Goal: Check status: Check status

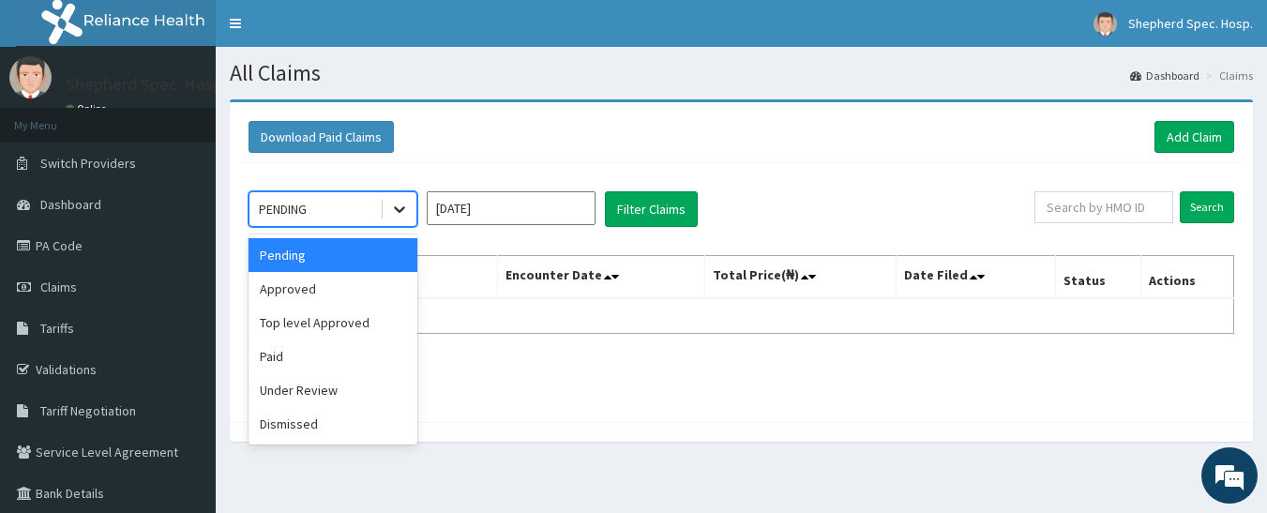
click at [389, 205] on div at bounding box center [400, 209] width 34 height 34
click at [351, 255] on div "Pending" at bounding box center [333, 255] width 169 height 34
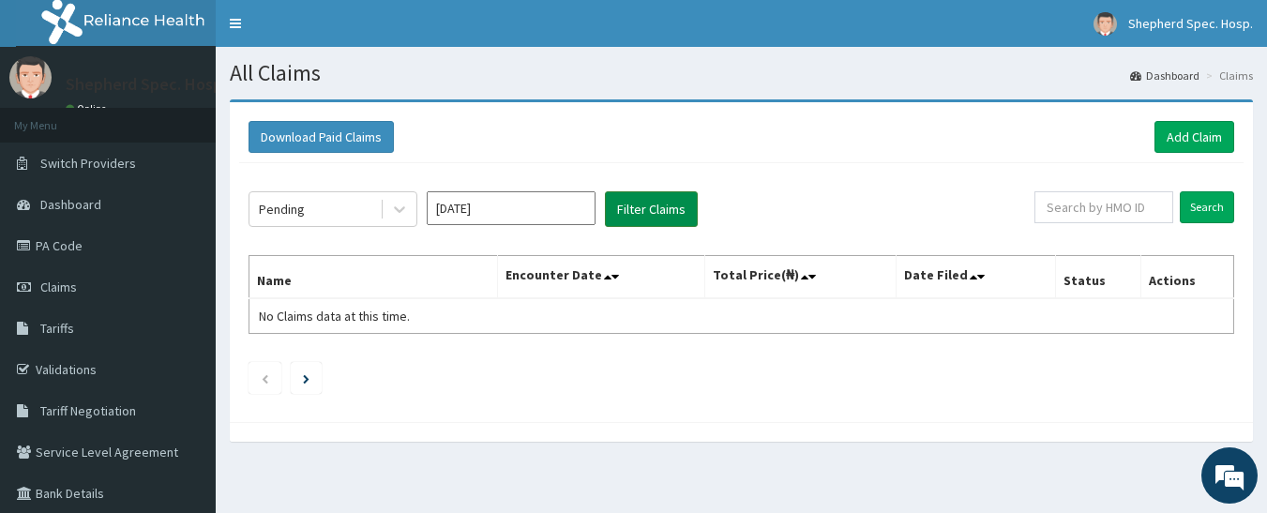
click at [662, 204] on button "Filter Claims" at bounding box center [651, 209] width 93 height 36
click at [1067, 199] on input "text" at bounding box center [1104, 207] width 139 height 32
paste input "SKN/10193/A"
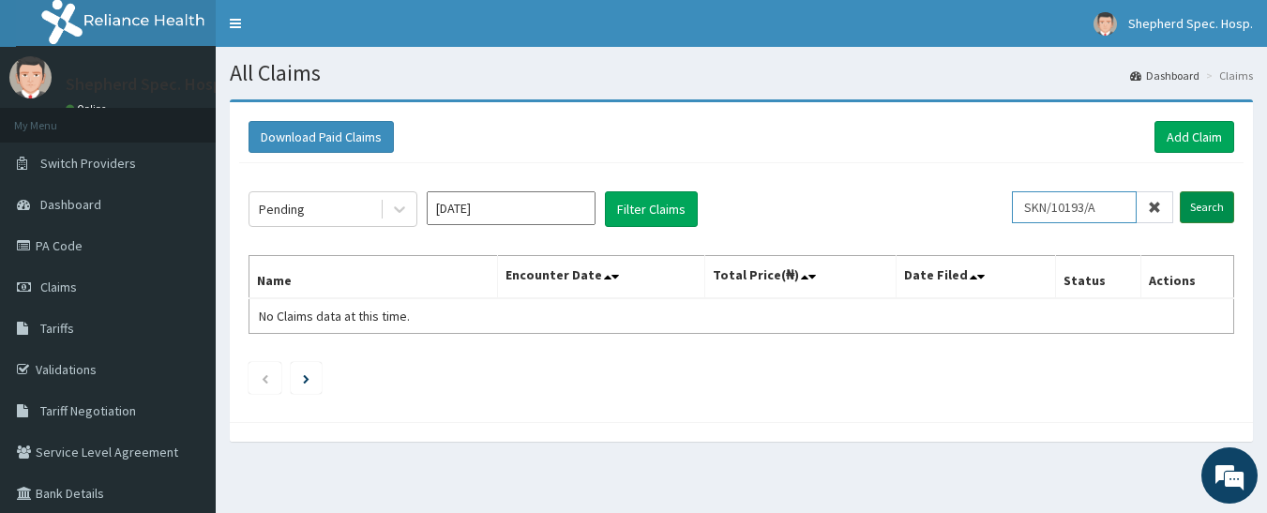
type input "SKN/10193/A"
click at [1219, 201] on input "Search" at bounding box center [1207, 207] width 54 height 32
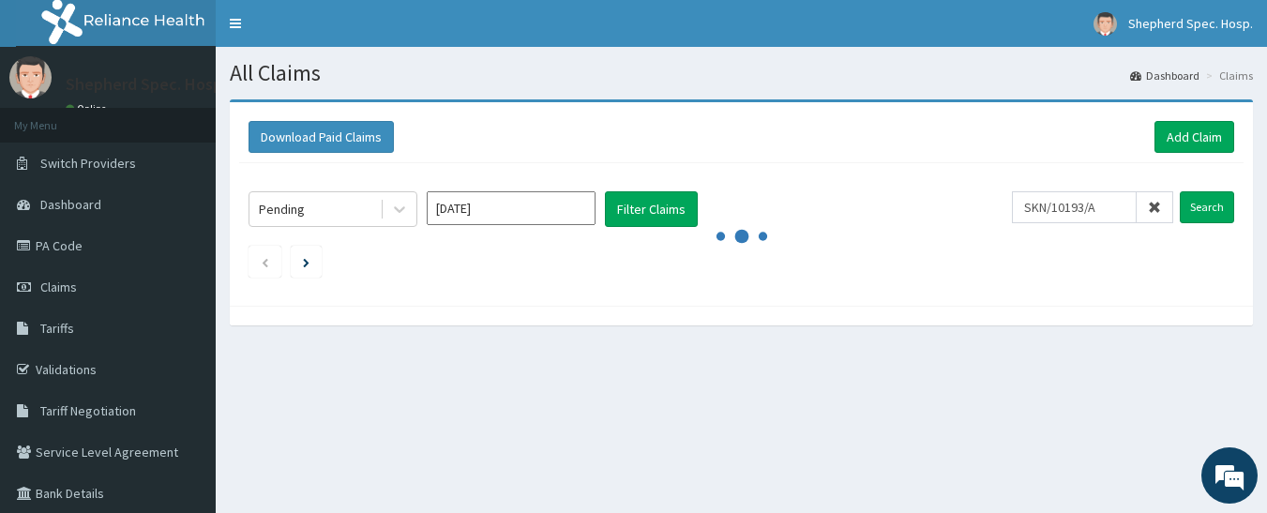
click at [853, 280] on div "Pending Oct 2025 Filter Claims SKN/10193/A Search" at bounding box center [741, 229] width 1005 height 133
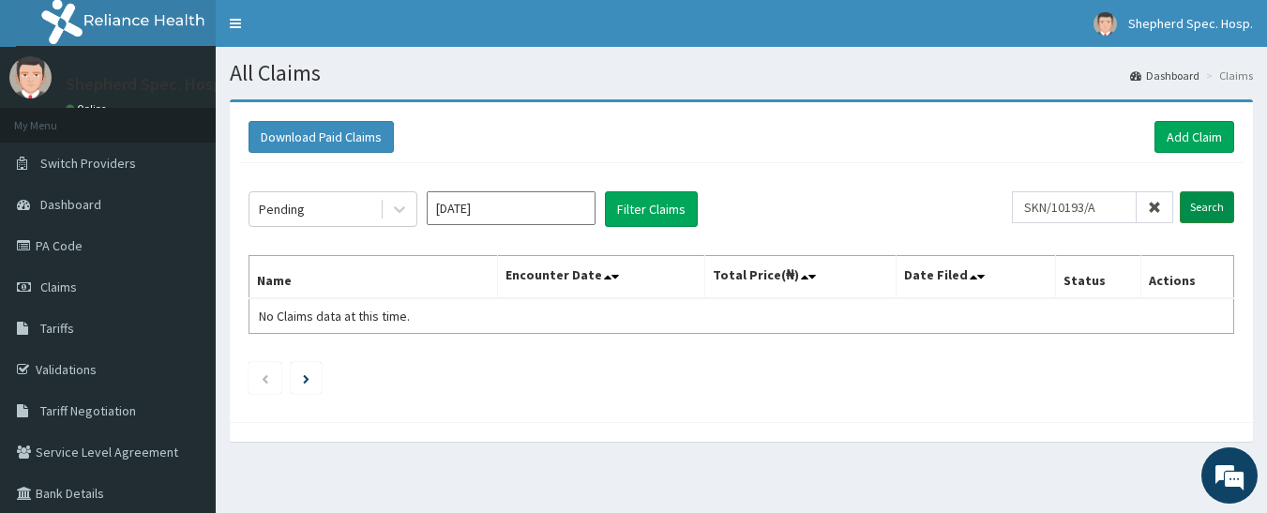
click at [1214, 215] on input "Search" at bounding box center [1207, 207] width 54 height 32
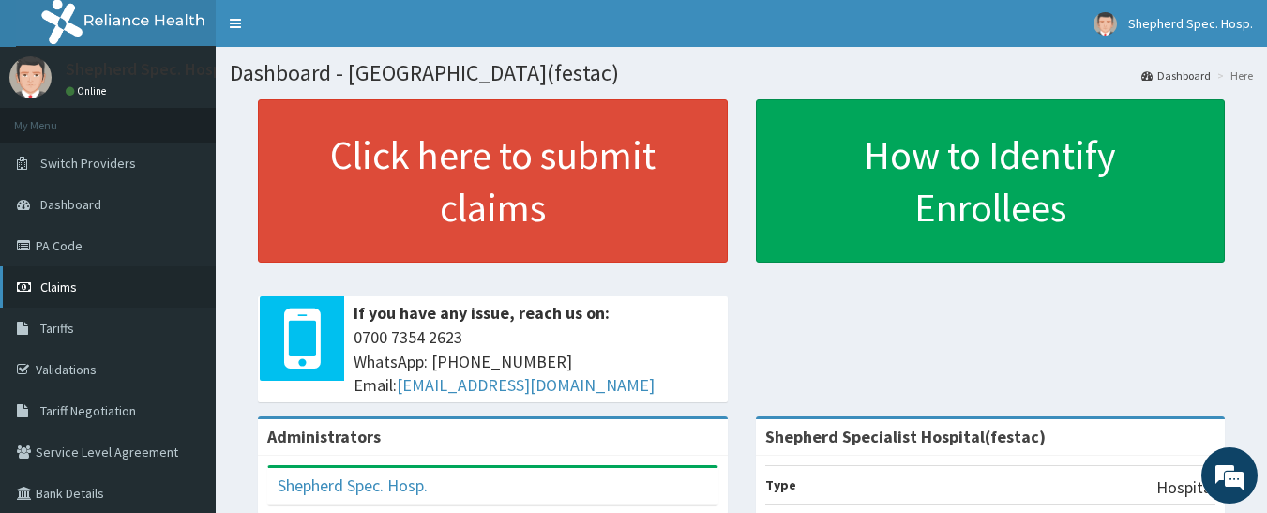
click at [70, 280] on span "Claims" at bounding box center [58, 287] width 37 height 17
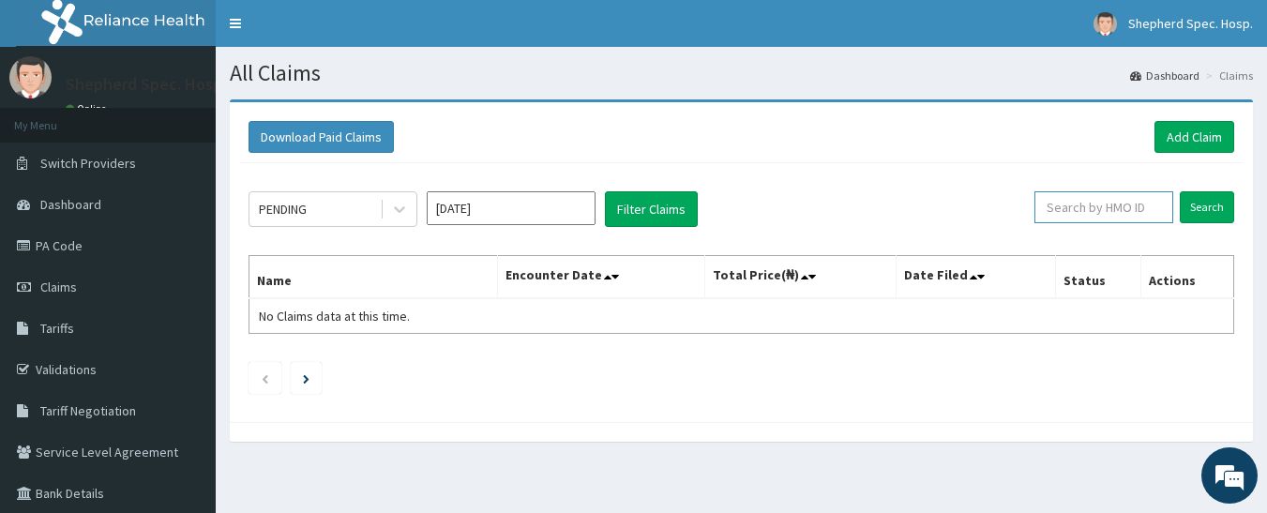
click at [1069, 217] on input "text" at bounding box center [1104, 207] width 139 height 32
paste input "SKN/10193/A"
type input "SKN/10193/A"
click at [1218, 197] on input "Search" at bounding box center [1207, 207] width 54 height 32
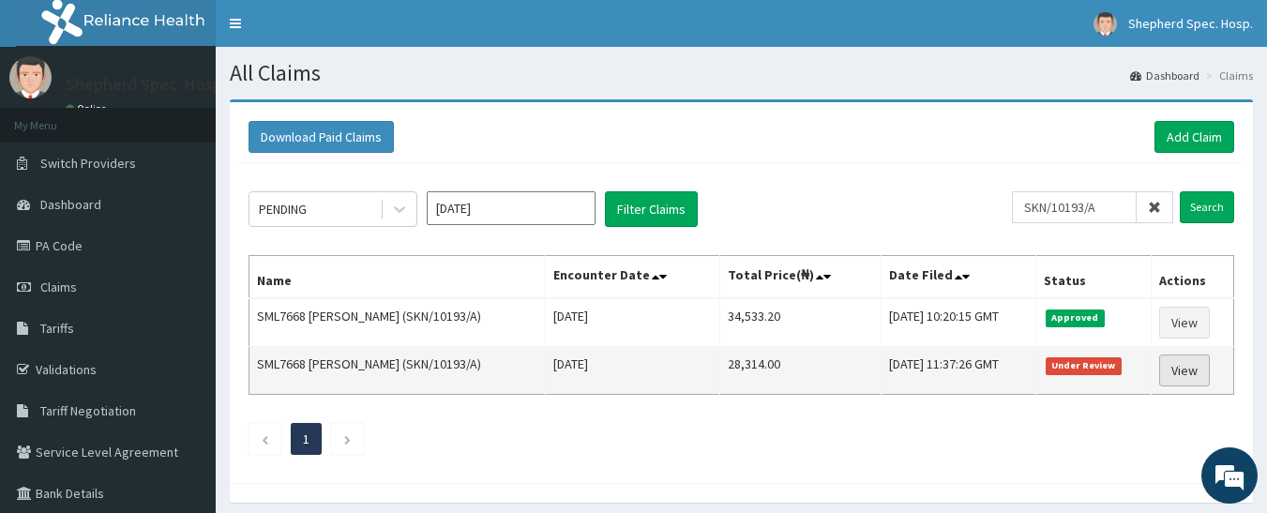
click at [1194, 369] on link "View" at bounding box center [1184, 371] width 51 height 32
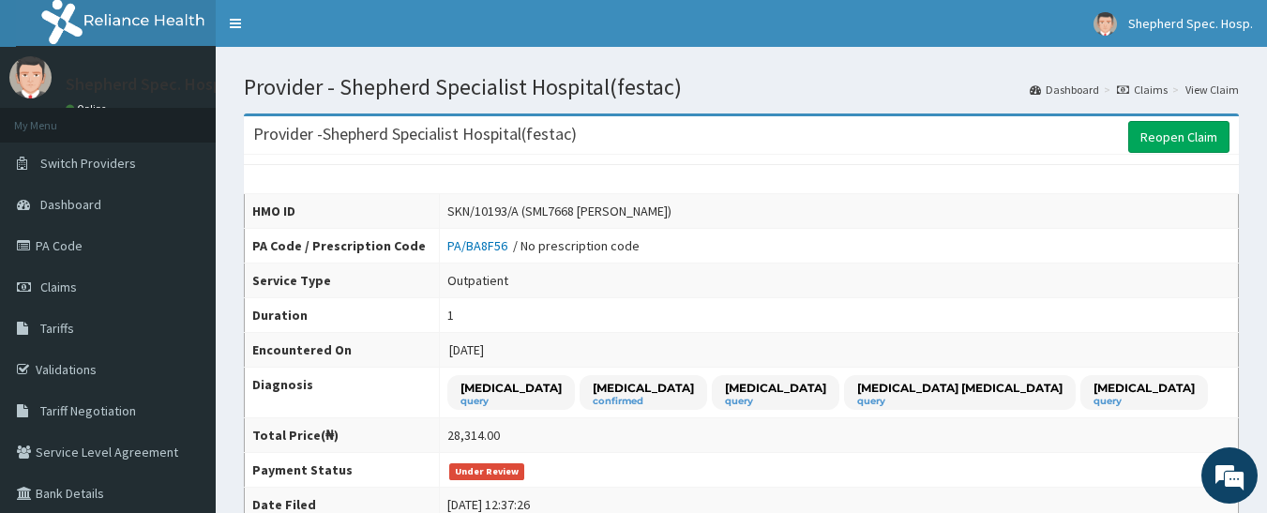
click at [1129, 93] on icon at bounding box center [1123, 89] width 12 height 11
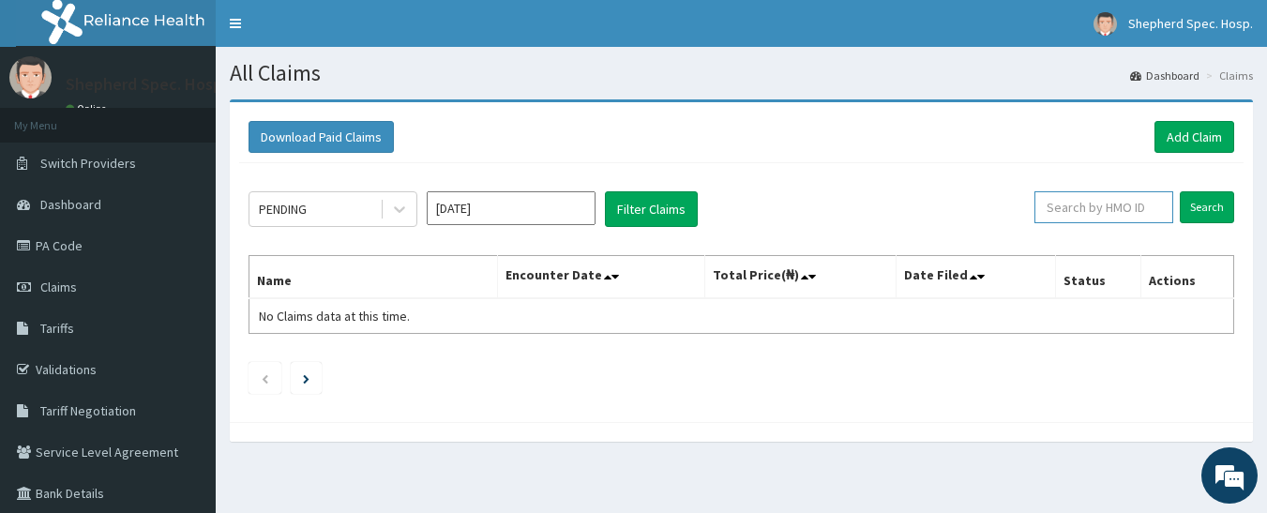
click at [1093, 210] on input "text" at bounding box center [1104, 207] width 139 height 32
paste input "SKN/10193/A"
type input "SKN/10193/A"
click at [1224, 202] on input "Search" at bounding box center [1207, 207] width 54 height 32
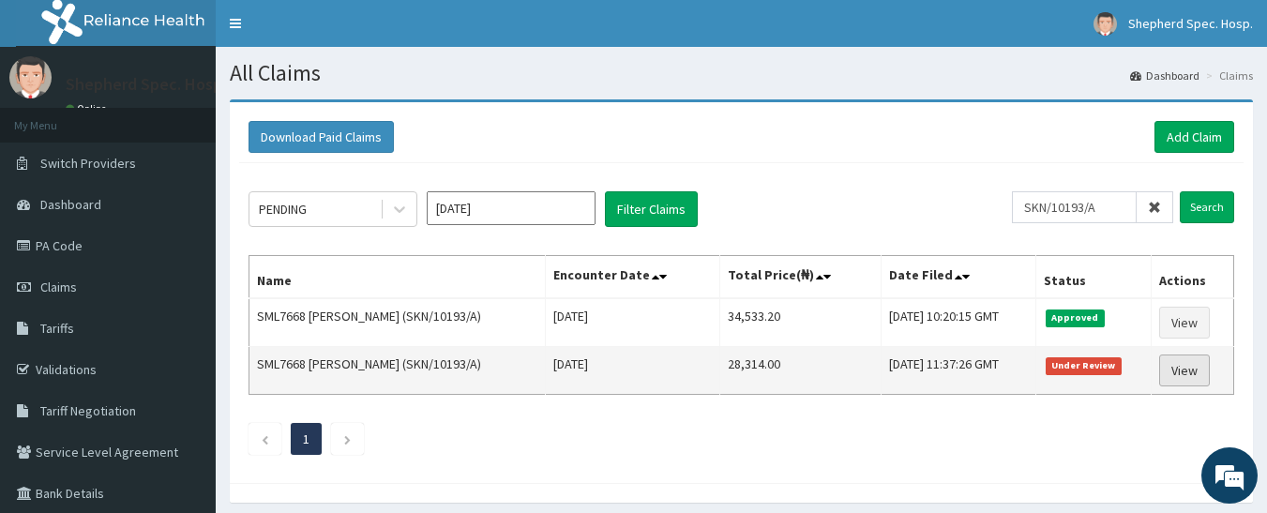
click at [1184, 362] on link "View" at bounding box center [1184, 371] width 51 height 32
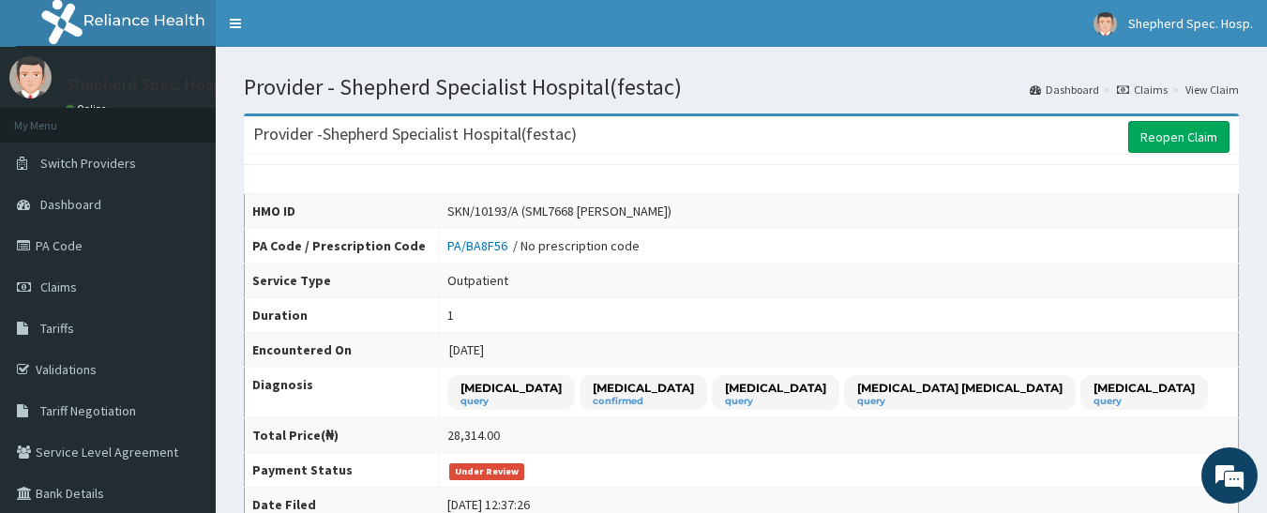
click at [831, 131] on div "Provider - Shepherd Specialist Hospital(festac) Reopen Claim" at bounding box center [741, 135] width 995 height 38
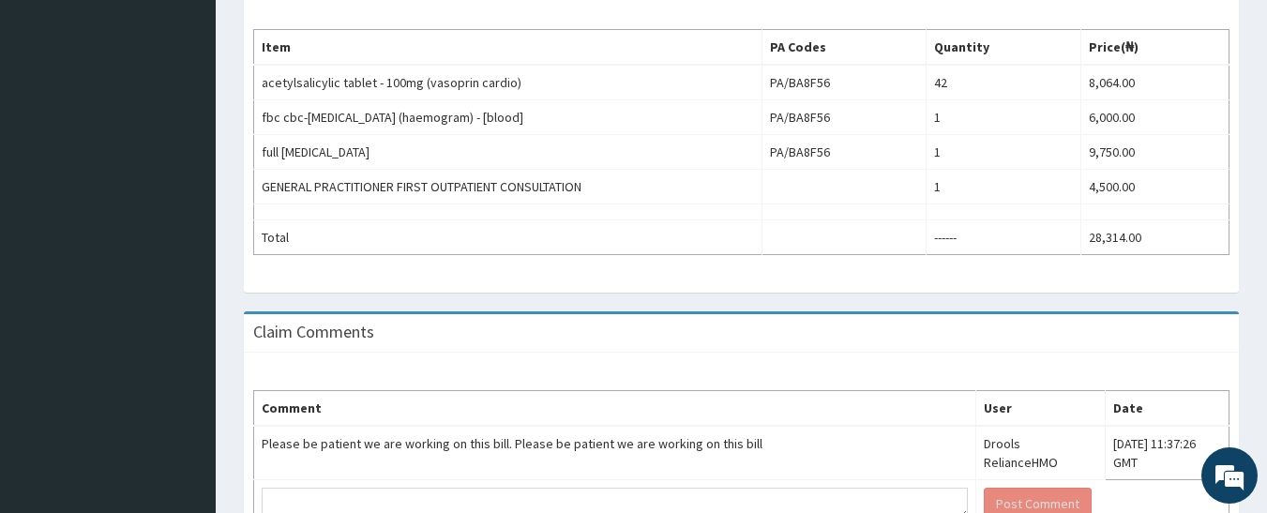
scroll to position [563, 0]
